Goal: Navigation & Orientation: Find specific page/section

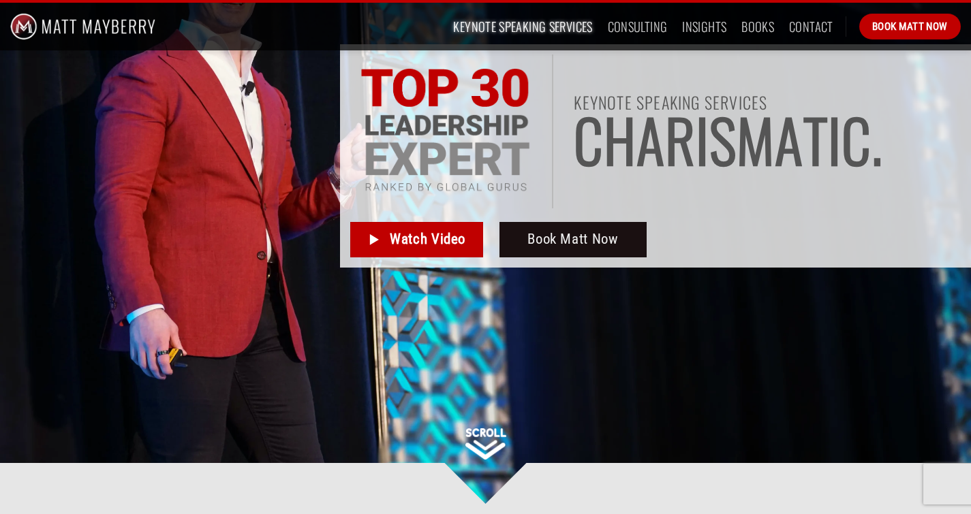
scroll to position [302, 0]
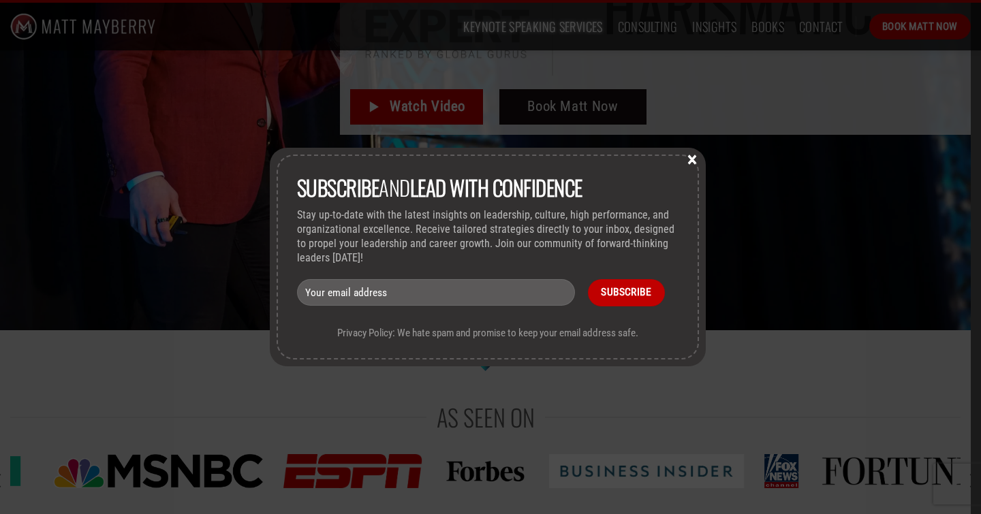
click at [696, 160] on button "×" at bounding box center [692, 159] width 20 height 12
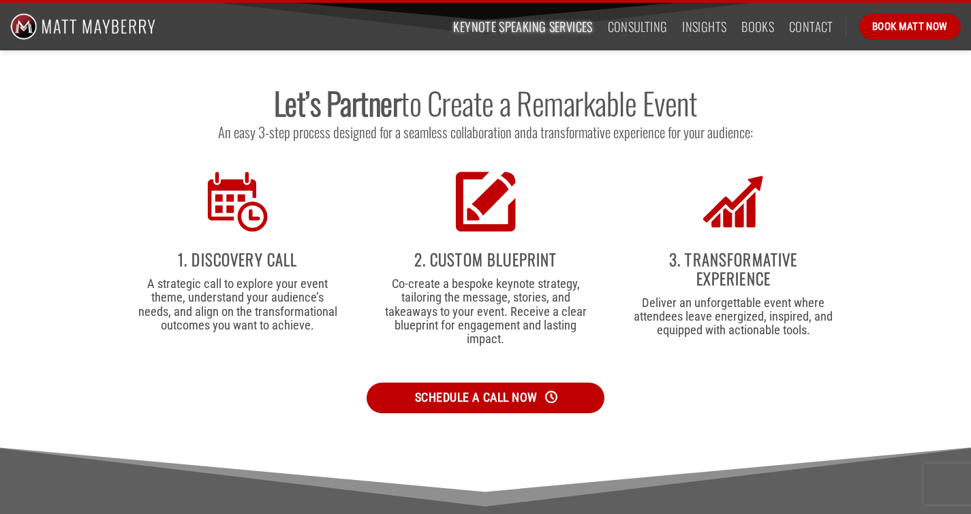
scroll to position [2860, 0]
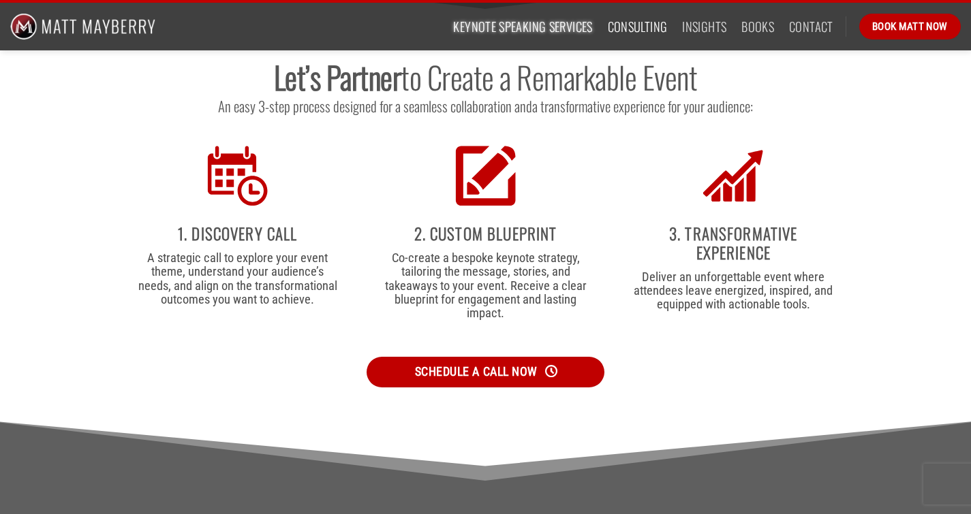
click at [638, 21] on link "Consulting" at bounding box center [638, 26] width 60 height 25
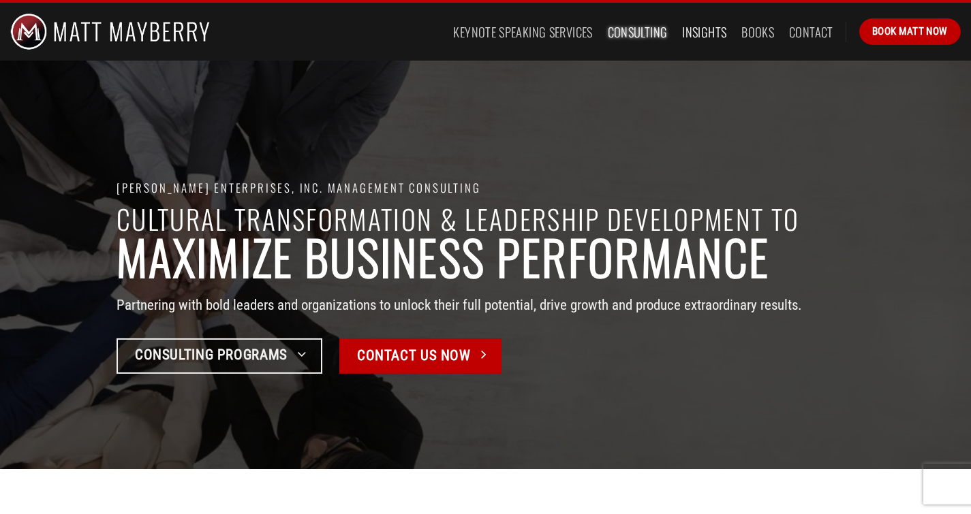
click at [709, 33] on link "Insights" at bounding box center [704, 32] width 44 height 25
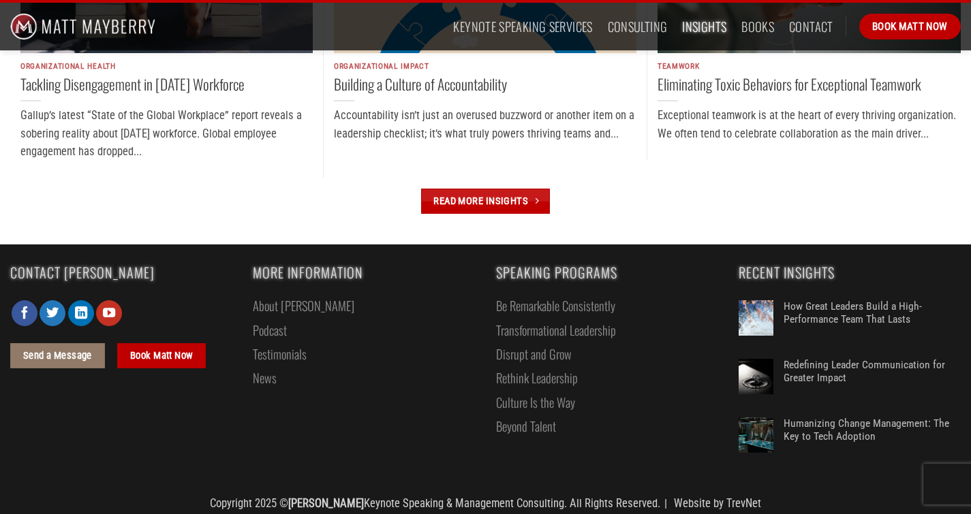
scroll to position [1535, 0]
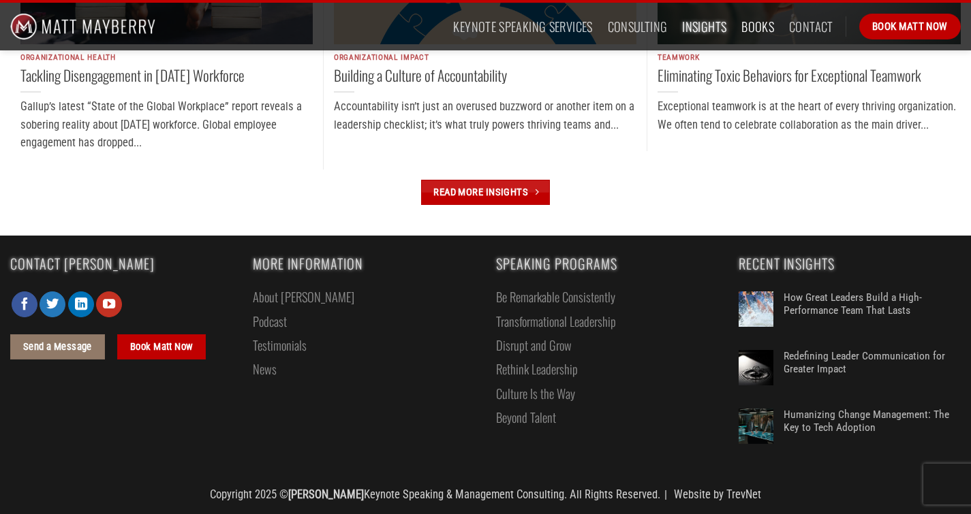
click at [755, 26] on link "Books" at bounding box center [757, 26] width 33 height 25
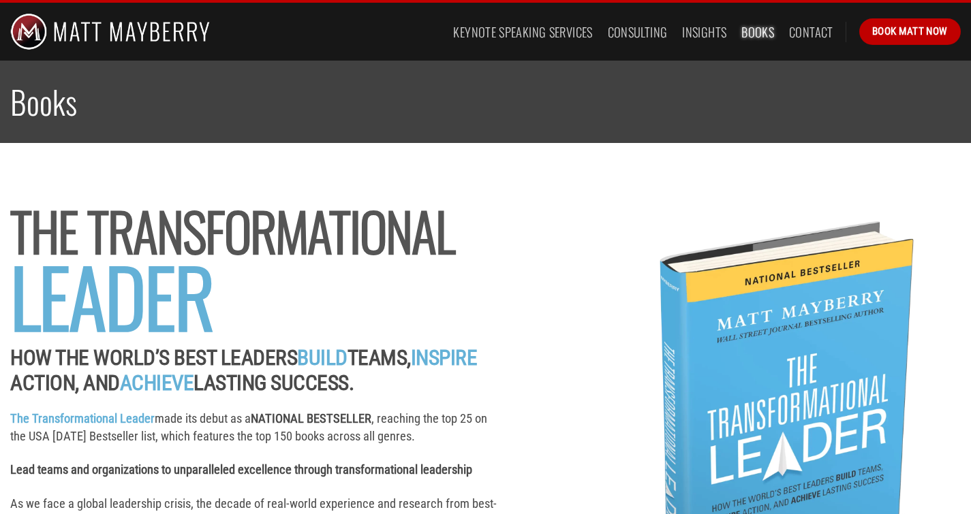
scroll to position [3, 0]
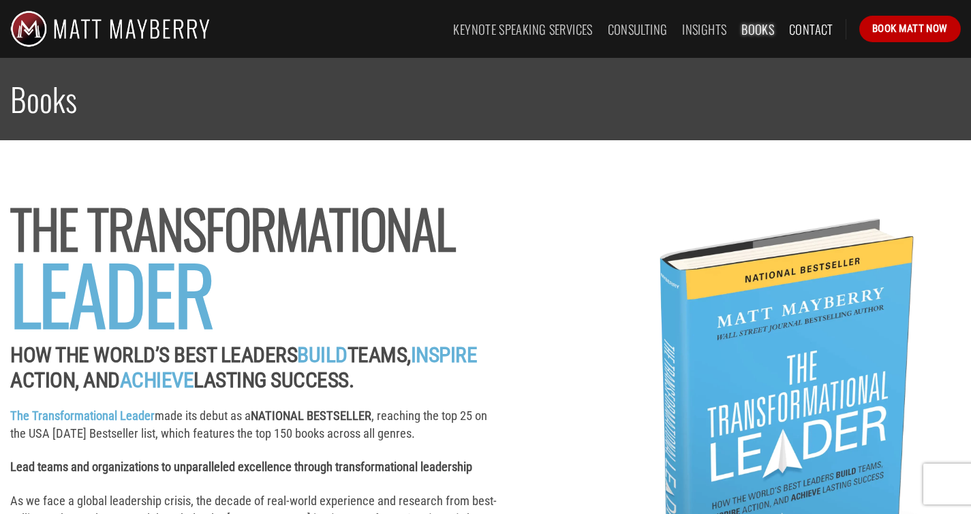
click at [800, 33] on link "Contact" at bounding box center [811, 29] width 44 height 25
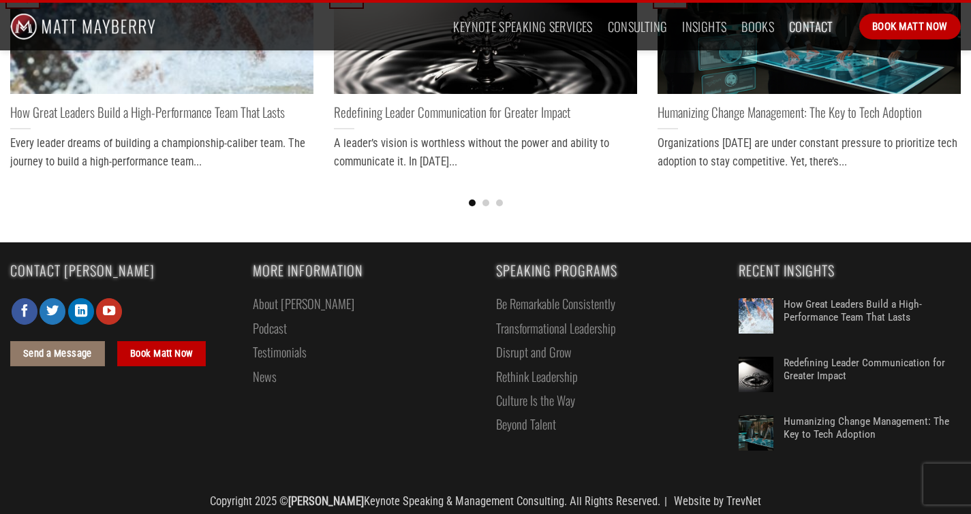
scroll to position [780, 0]
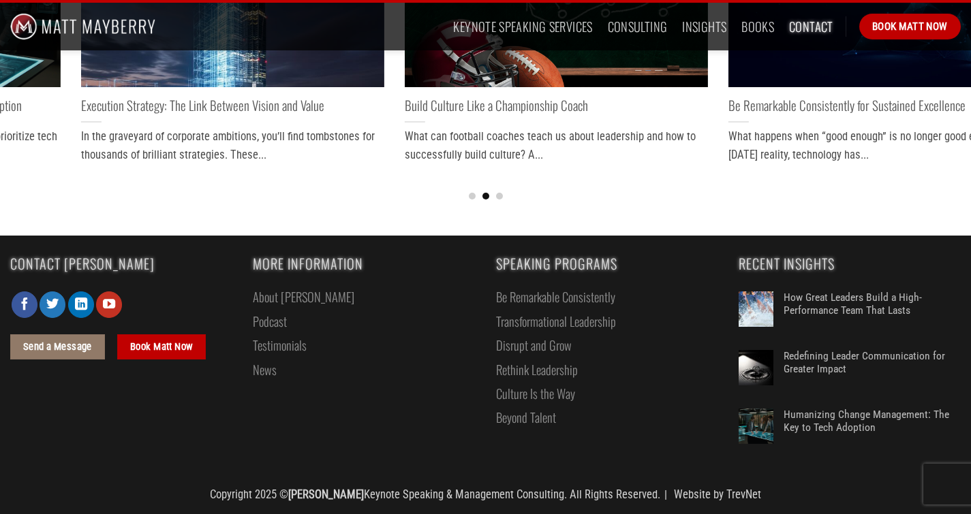
click at [536, 302] on link "Be Remarkable Consistently" at bounding box center [555, 297] width 119 height 24
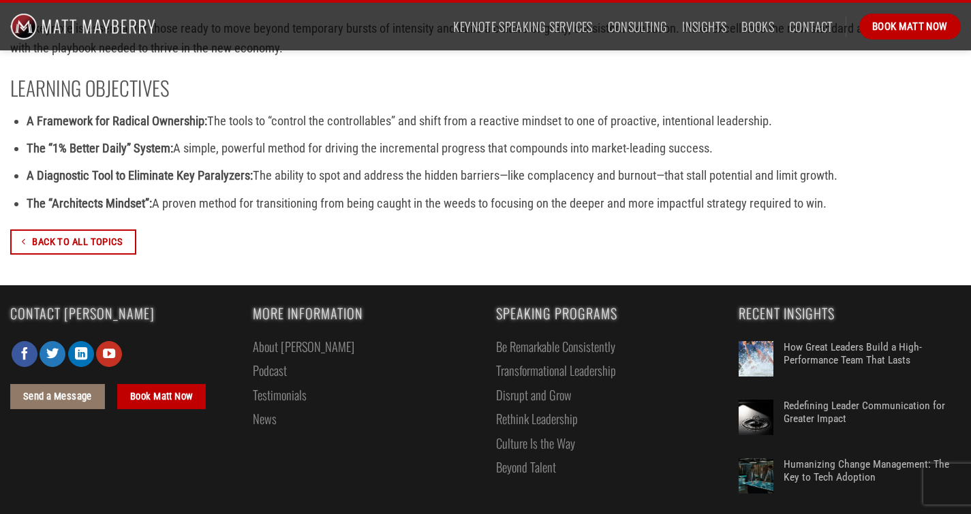
scroll to position [779, 0]
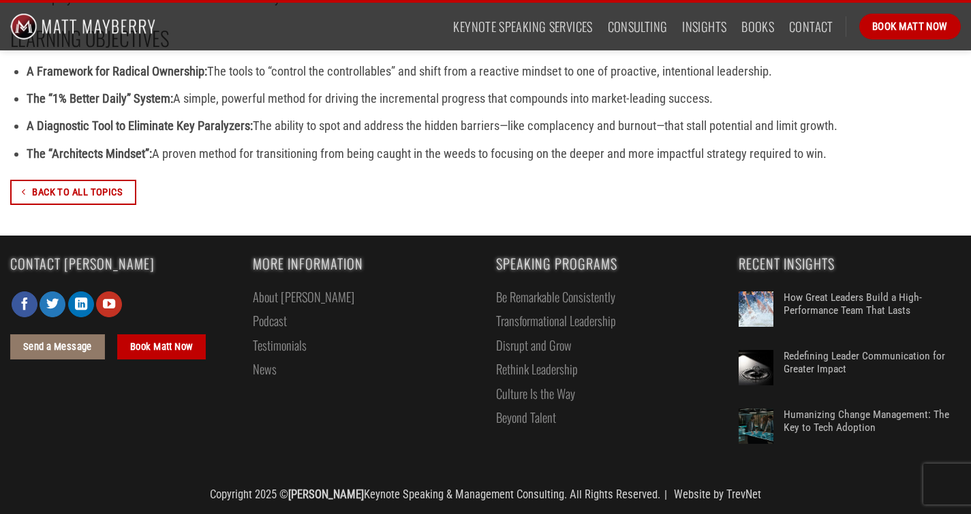
click at [289, 296] on link "About [PERSON_NAME]" at bounding box center [303, 297] width 101 height 24
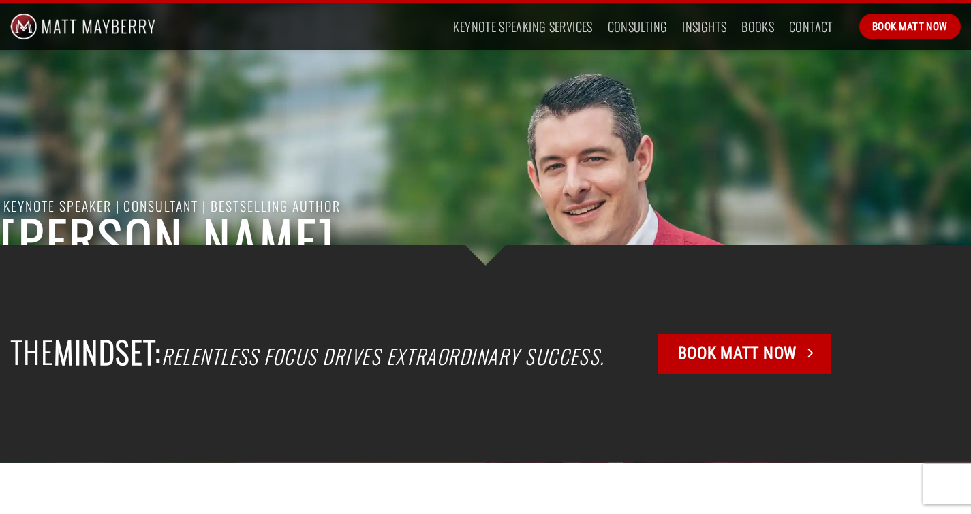
scroll to position [565, 0]
